Goal: Check status: Check status

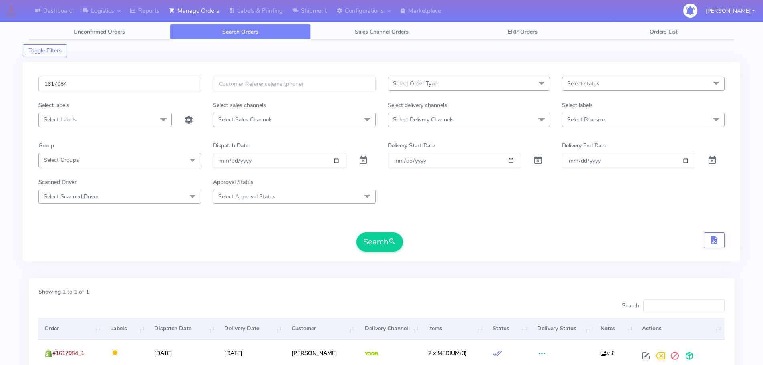
click at [159, 91] on input "1617084" at bounding box center [119, 83] width 163 height 15
paste input "6927"
type input "1616927"
click at [356, 232] on button "Search" at bounding box center [379, 241] width 46 height 19
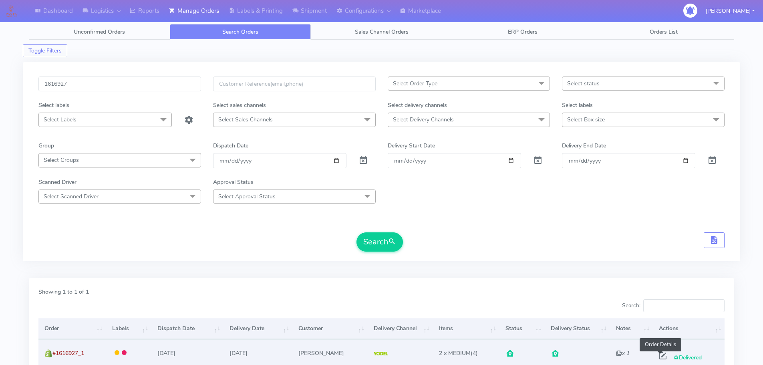
click at [662, 354] on span at bounding box center [663, 358] width 14 height 8
select select "5"
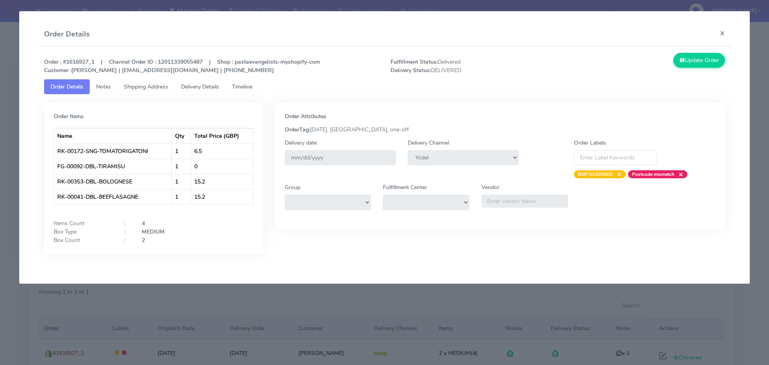
click at [457, 306] on modal-container "Order Details × Order : #1616927_1 | Channel Order ID : 12011339055487 | Shop :…" at bounding box center [384, 182] width 769 height 365
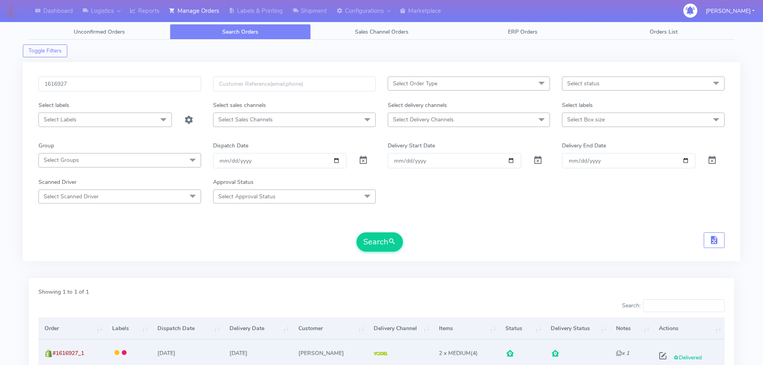
click at [661, 354] on span at bounding box center [663, 358] width 14 height 8
select select "5"
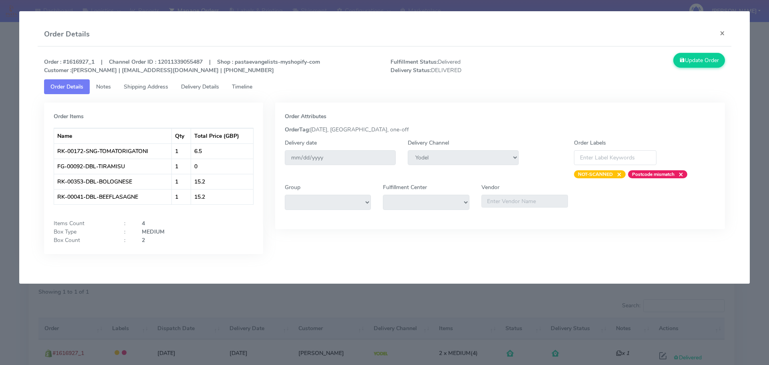
click at [209, 90] on span "Delivery Details" at bounding box center [200, 87] width 38 height 8
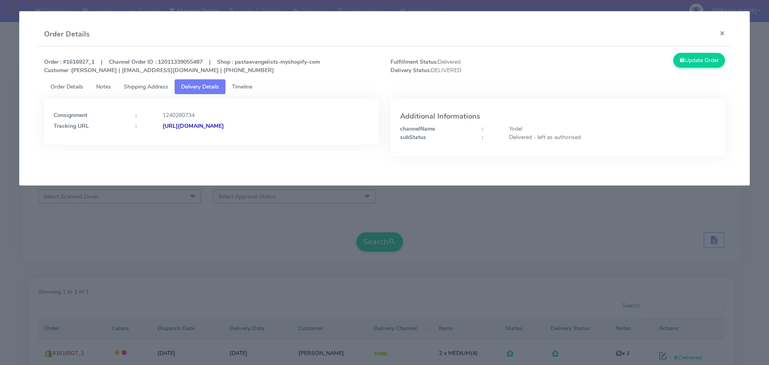
drag, startPoint x: 344, startPoint y: 135, endPoint x: 249, endPoint y: 138, distance: 95.0
click at [249, 138] on div "Consignment : 1240280734 Tracking URL : [URL][DOMAIN_NAME]" at bounding box center [211, 122] width 334 height 46
copy strong "JJD0002249960879969"
click at [75, 87] on span "Order Details" at bounding box center [66, 87] width 33 height 8
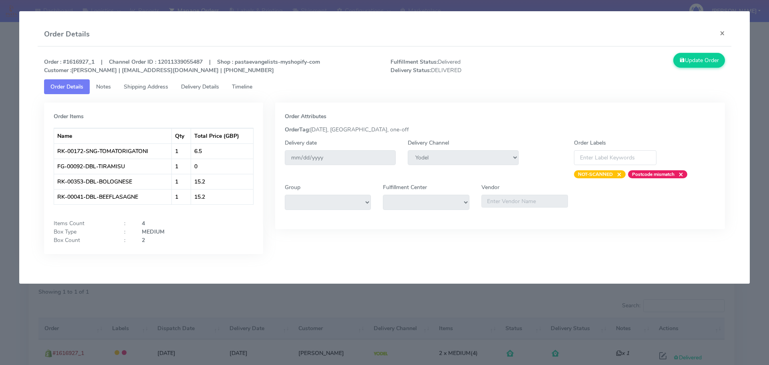
click at [299, 89] on ul "Order Details Notes Shipping Address Delivery Details Timeline" at bounding box center [384, 86] width 681 height 15
